Goal: Check status

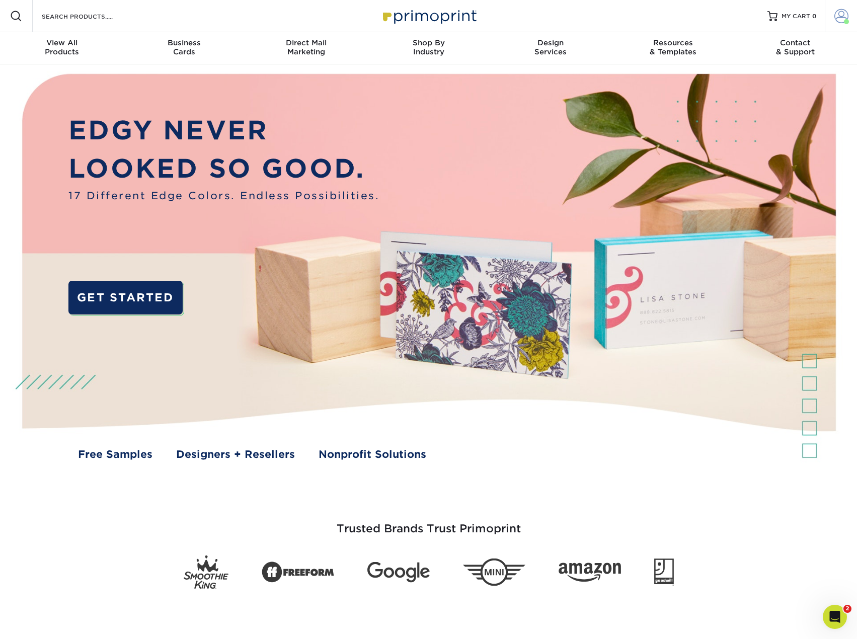
click at [842, 11] on span at bounding box center [841, 16] width 14 height 14
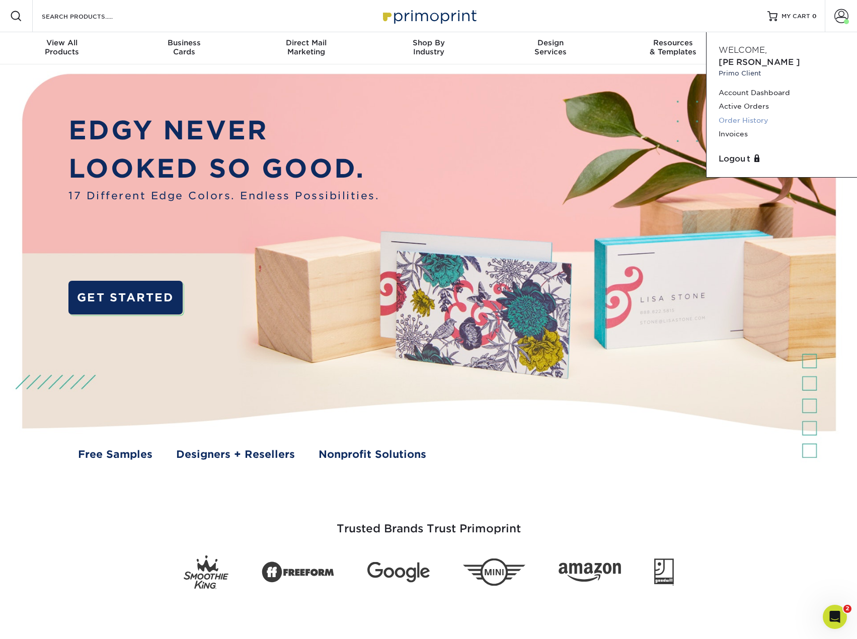
click at [750, 114] on link "Order History" at bounding box center [781, 121] width 126 height 14
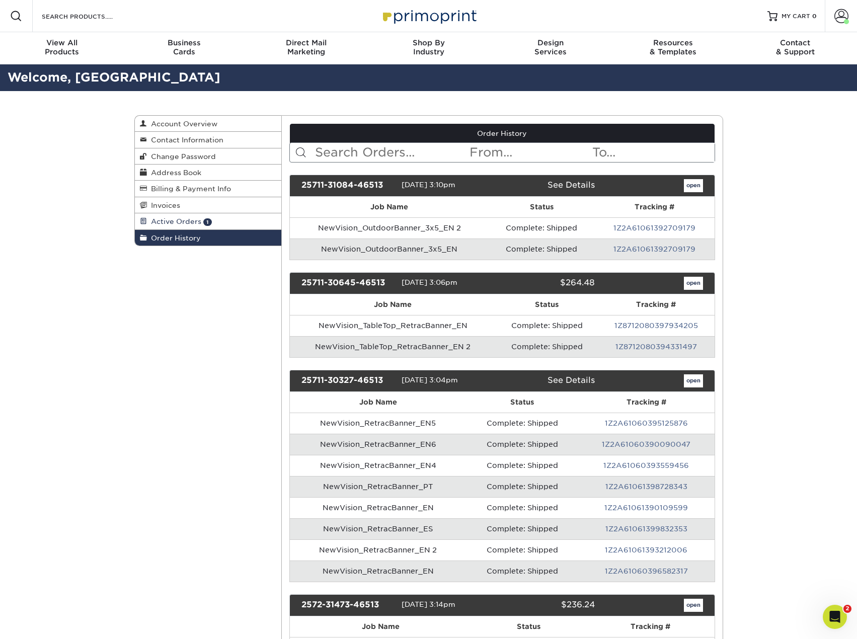
click at [174, 222] on span "Active Orders" at bounding box center [174, 221] width 54 height 8
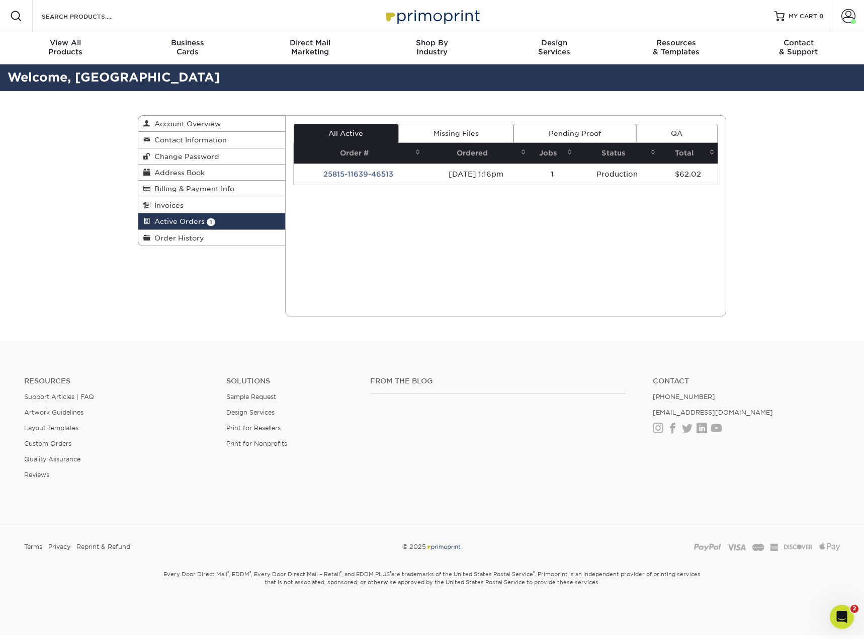
click at [363, 171] on td "25815-11639-46513" at bounding box center [359, 173] width 130 height 21
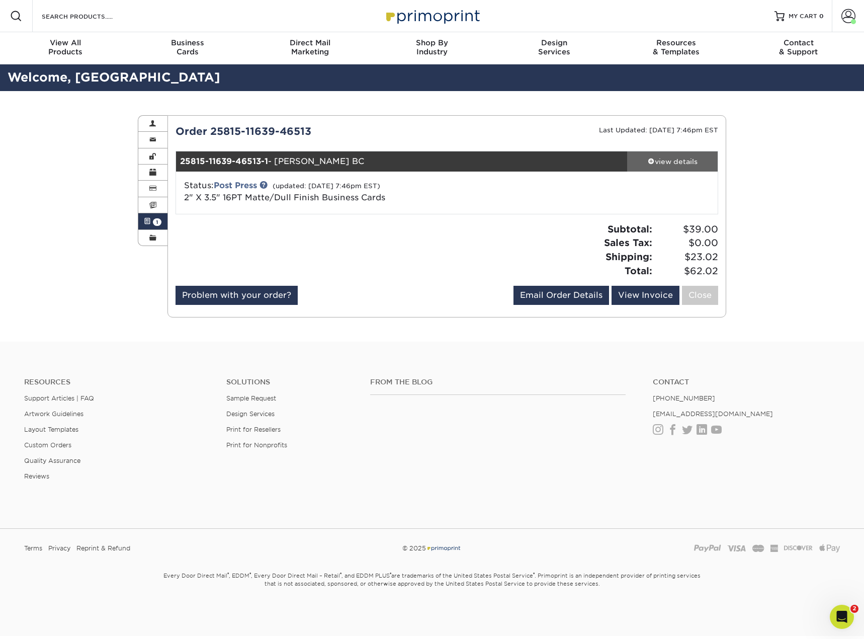
click at [673, 163] on div "view details" at bounding box center [672, 161] width 91 height 10
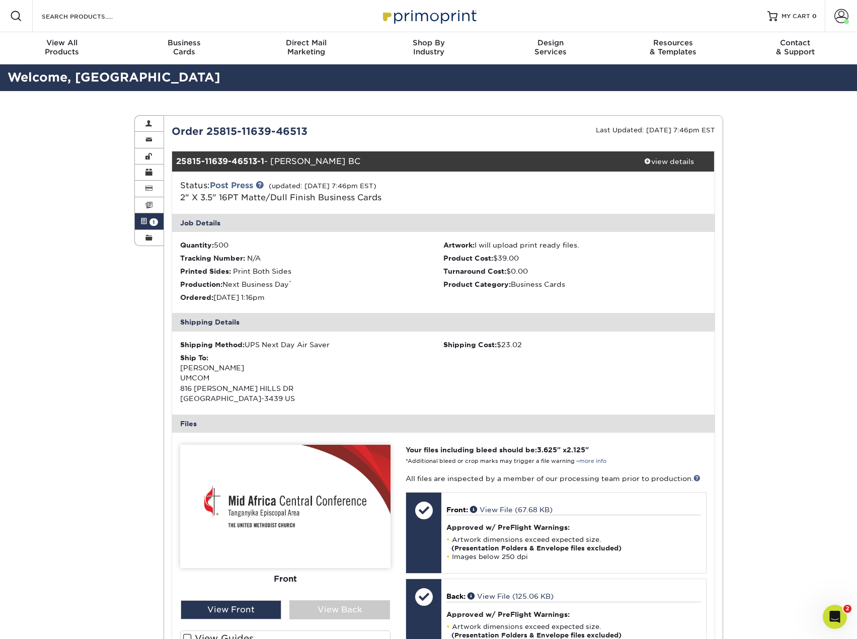
scroll to position [201, 0]
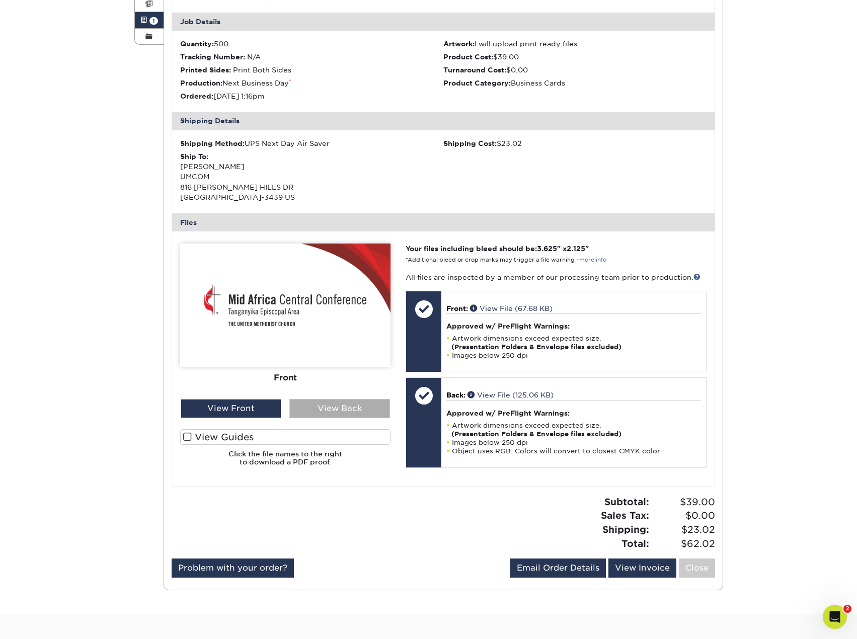
click at [319, 410] on div "View Back" at bounding box center [339, 408] width 101 height 19
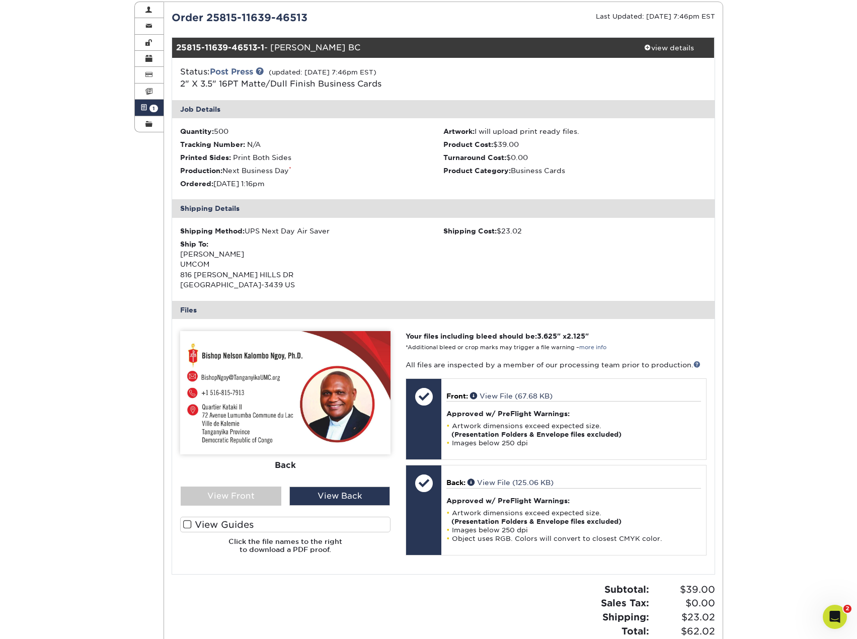
scroll to position [101, 0]
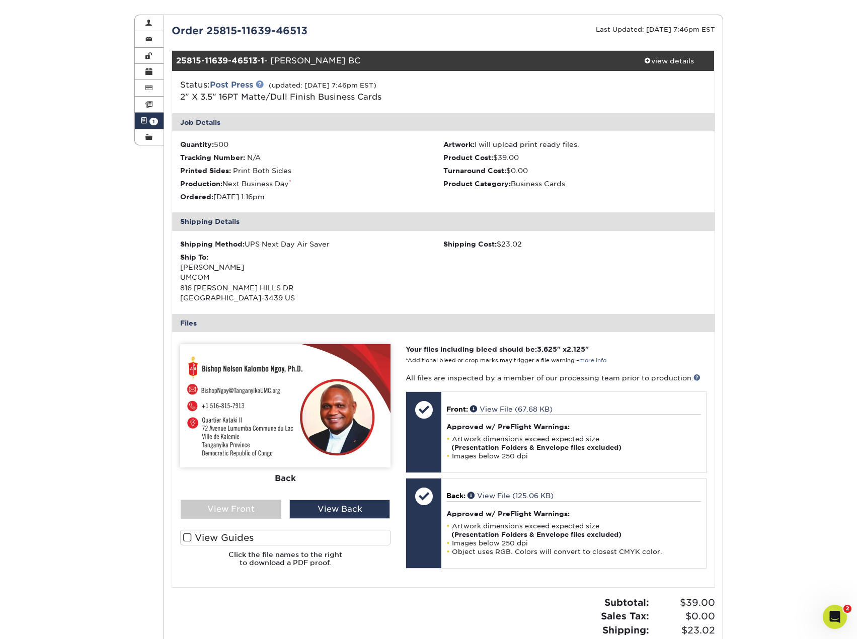
click at [262, 83] on link at bounding box center [260, 84] width 8 height 8
click at [264, 85] on link at bounding box center [260, 84] width 8 height 8
